Goal: Information Seeking & Learning: Check status

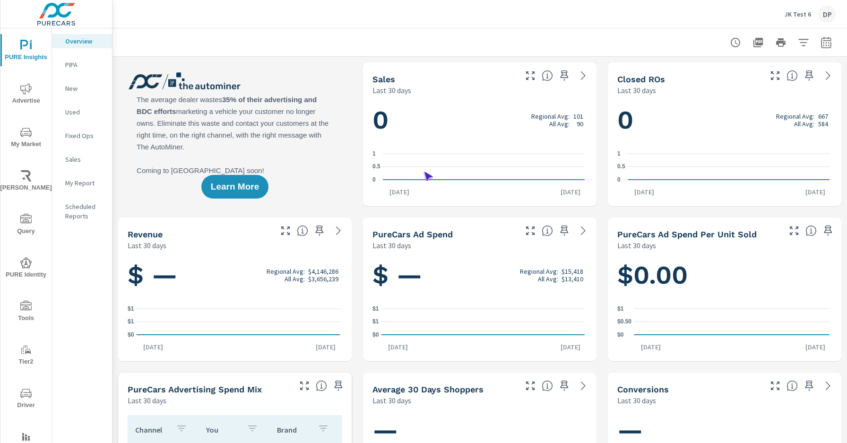
click at [24, 399] on span "Driver" at bounding box center [25, 398] width 45 height 23
